Goal: Task Accomplishment & Management: Use online tool/utility

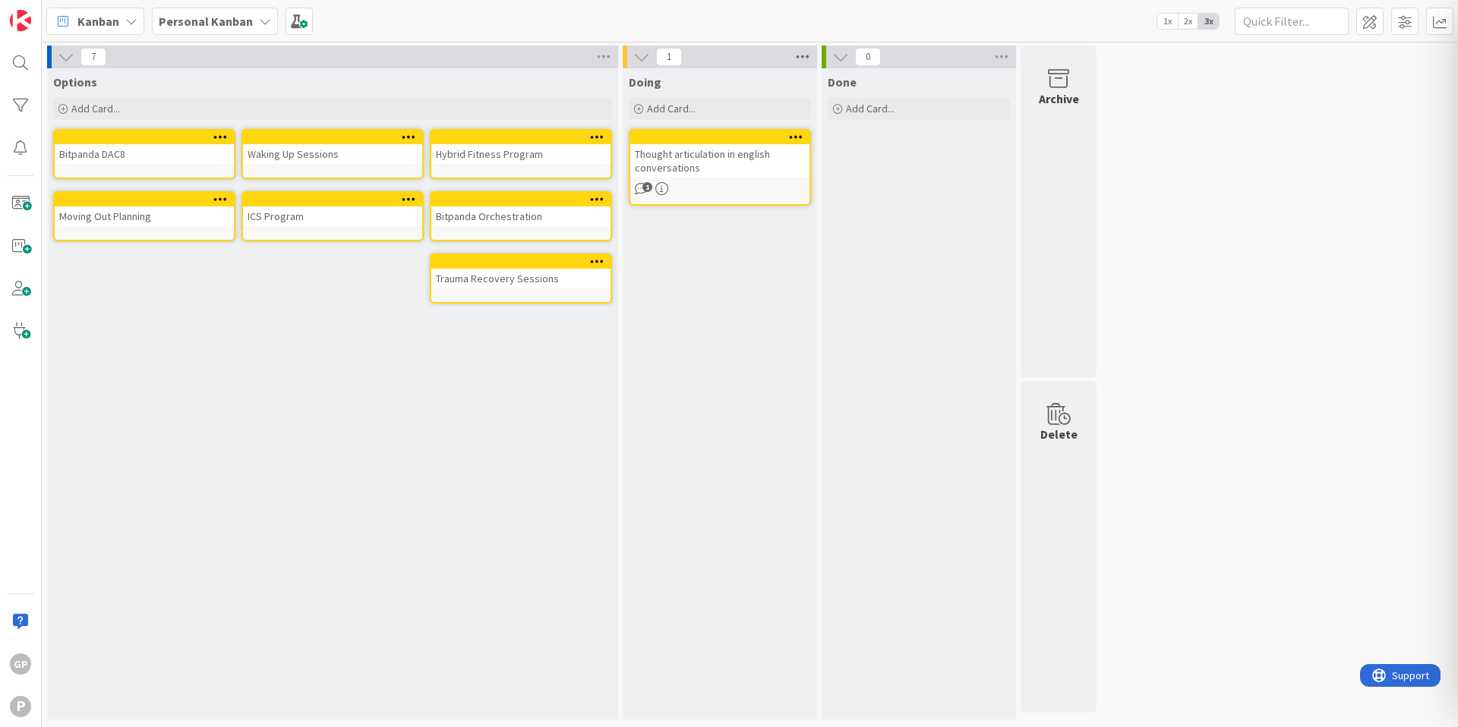
click at [803, 61] on icon at bounding box center [803, 57] width 20 height 23
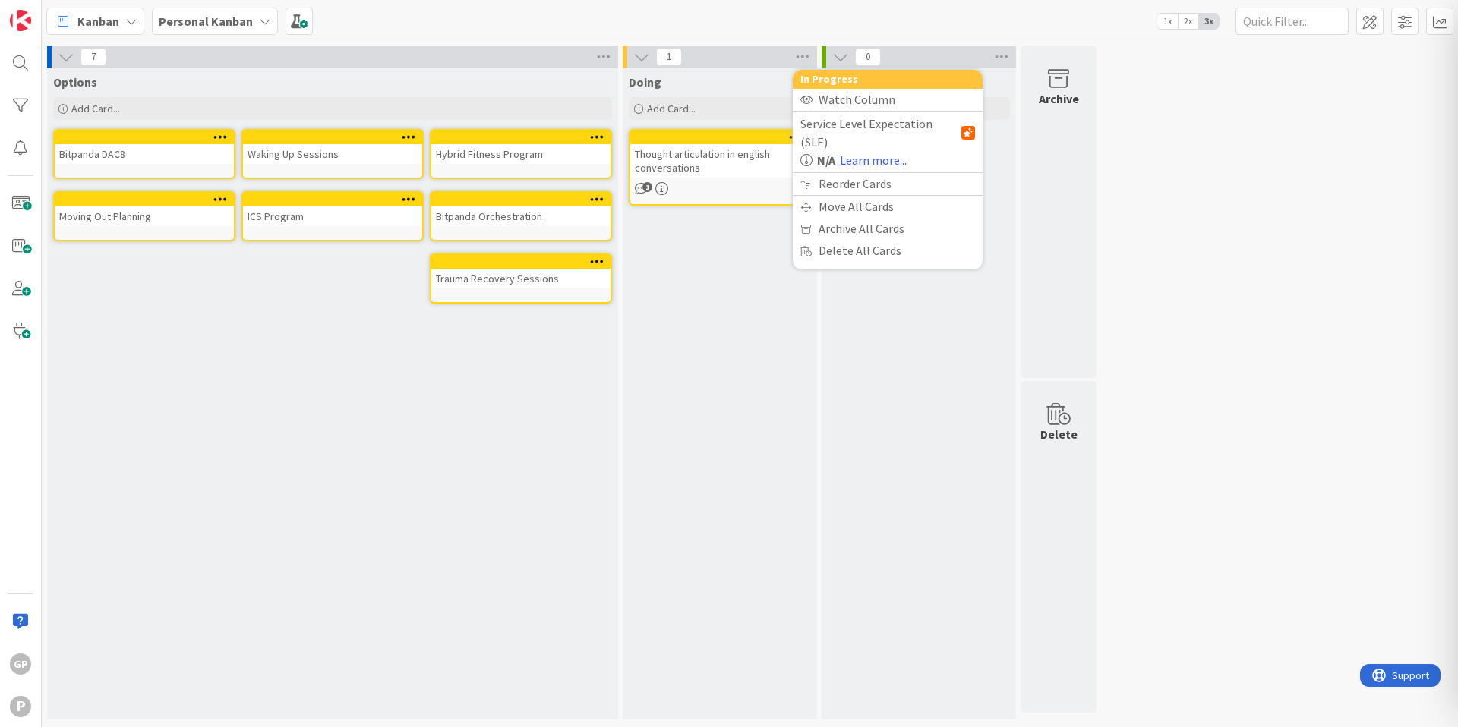
click at [1319, 151] on div "7 Options Add Card... Hybrid Fitness Program Waking Up Sessions Bitpanda DAC8 B…" at bounding box center [750, 387] width 1410 height 682
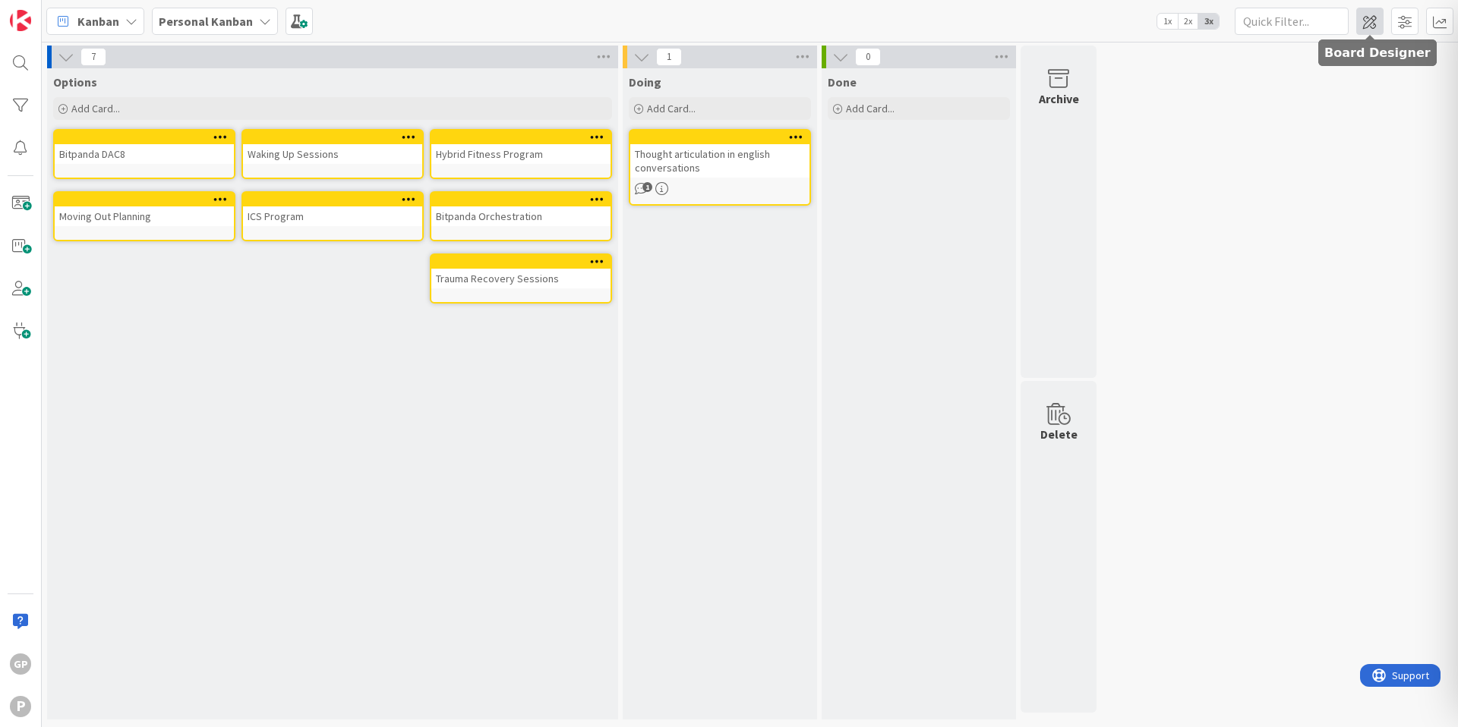
click at [1368, 30] on span at bounding box center [1369, 21] width 27 height 27
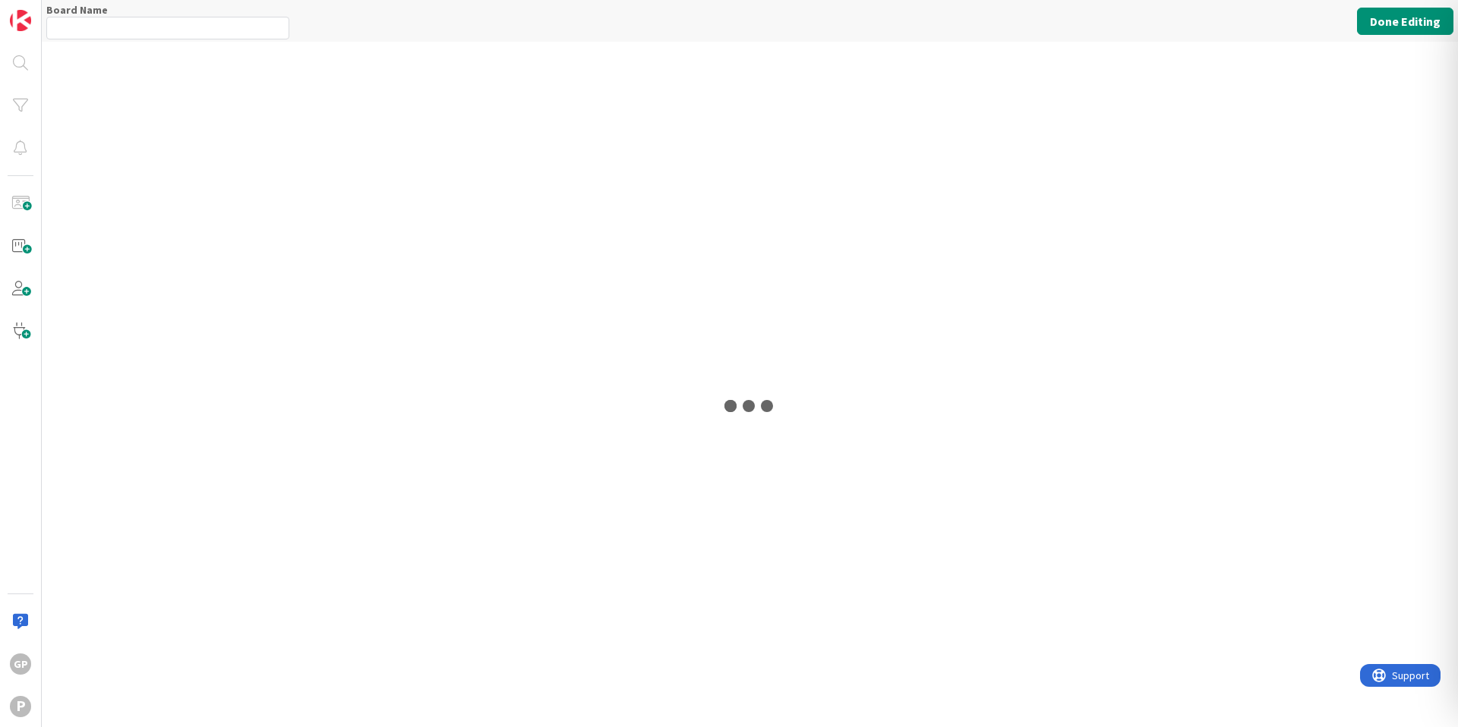
type input "Personal Kanban"
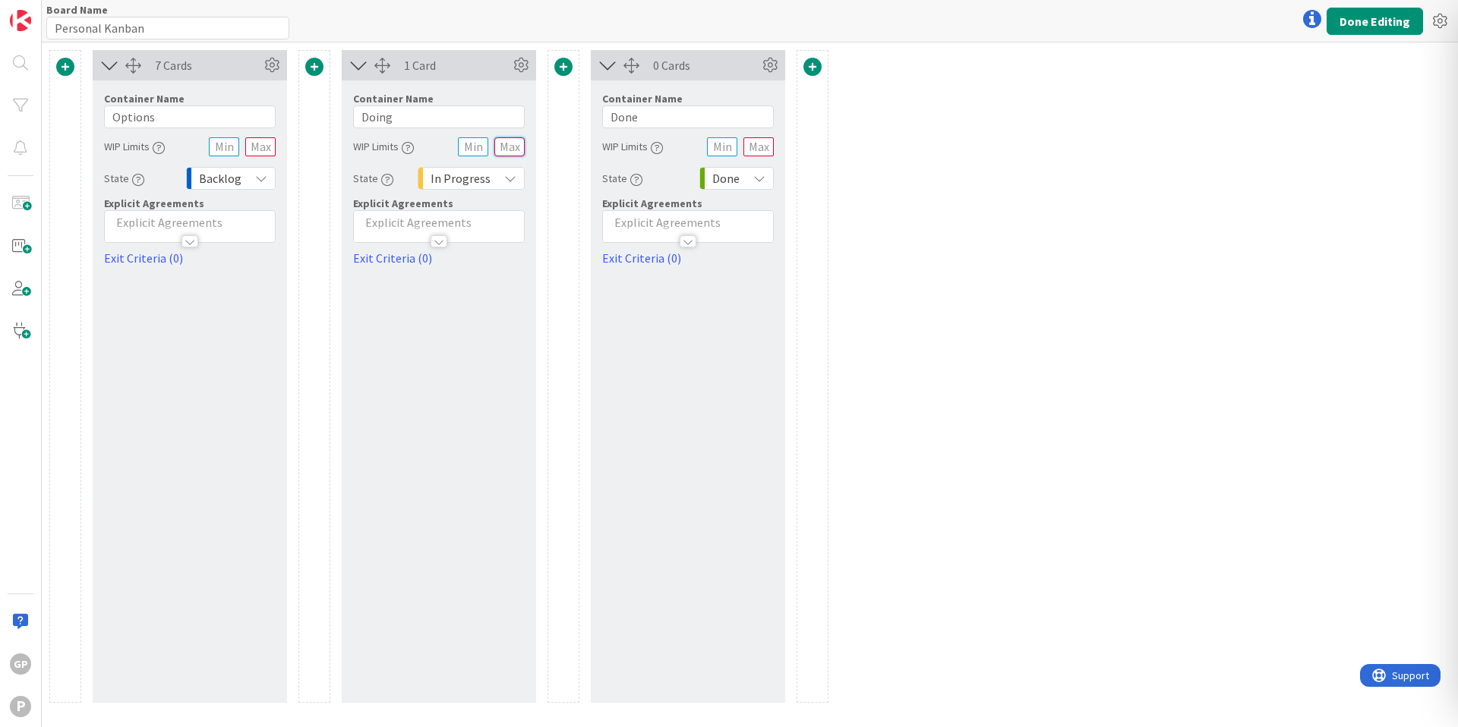
click at [504, 144] on input "text" at bounding box center [509, 146] width 30 height 19
type input "3"
click at [1201, 172] on div "7 Cards Container Name 7 / 64 Options WIP Limits State Backlog Explicit Agreeme…" at bounding box center [750, 385] width 1416 height 685
click at [1383, 18] on button "Done Editing" at bounding box center [1374, 21] width 96 height 27
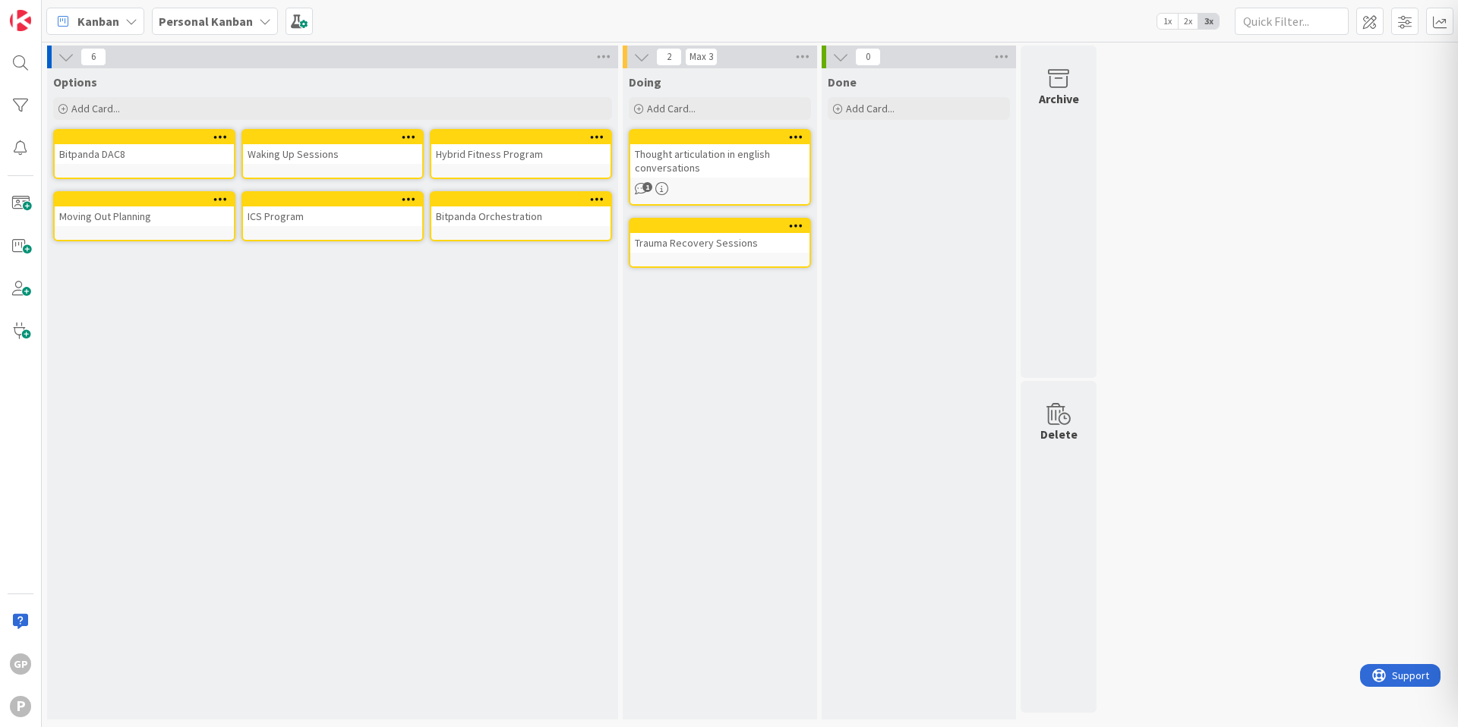
drag, startPoint x: 510, startPoint y: 263, endPoint x: 349, endPoint y: 21, distance: 290.8
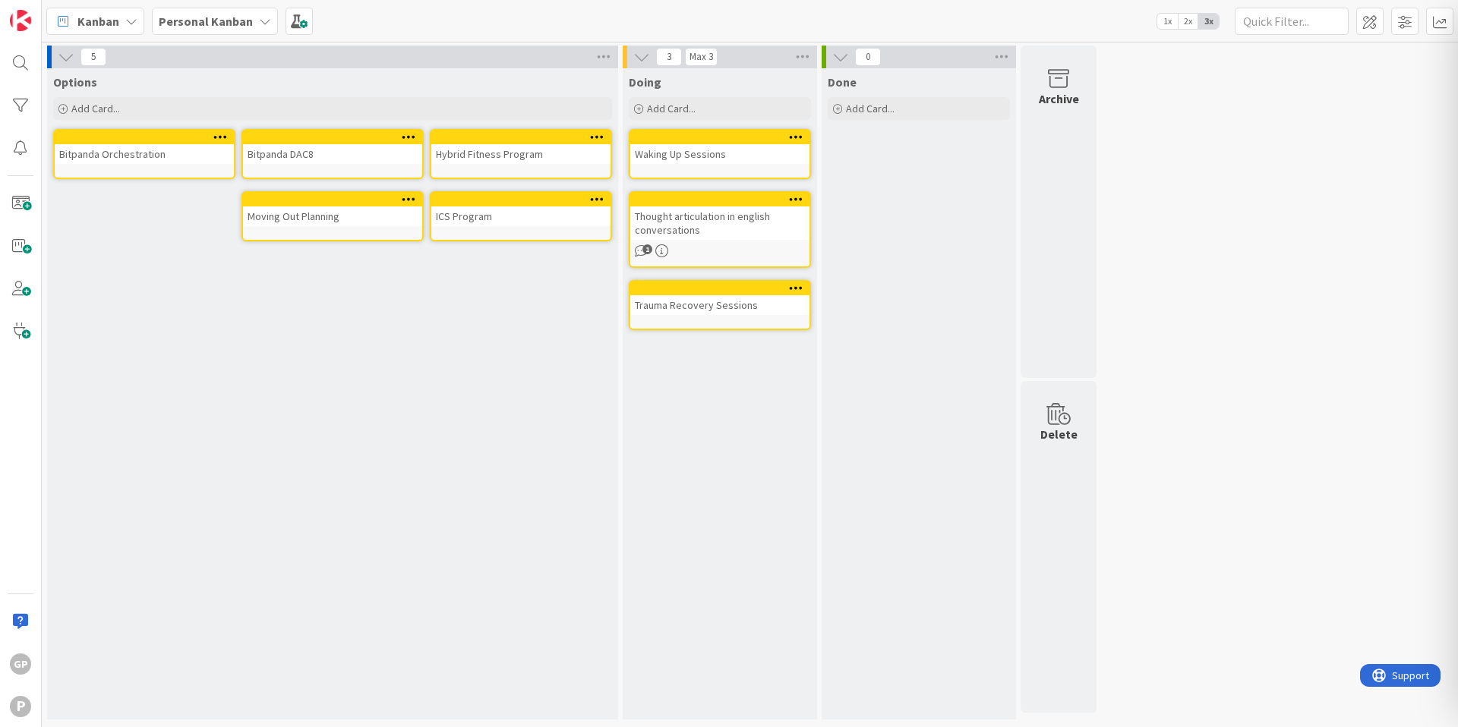
drag, startPoint x: 325, startPoint y: 141, endPoint x: 406, endPoint y: 36, distance: 132.6
